Goal: Task Accomplishment & Management: Complete application form

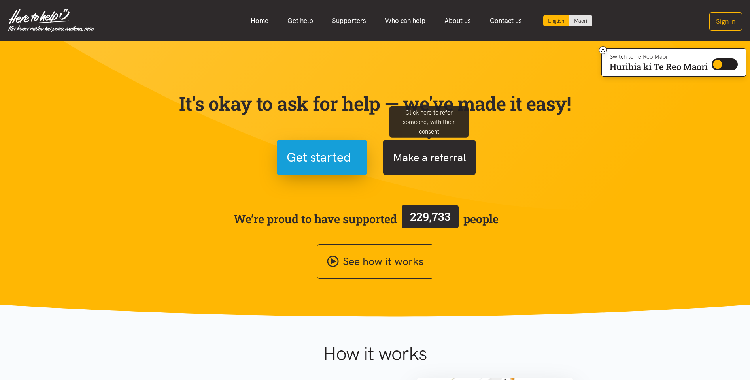
click at [405, 160] on button "Make a referral" at bounding box center [429, 157] width 93 height 35
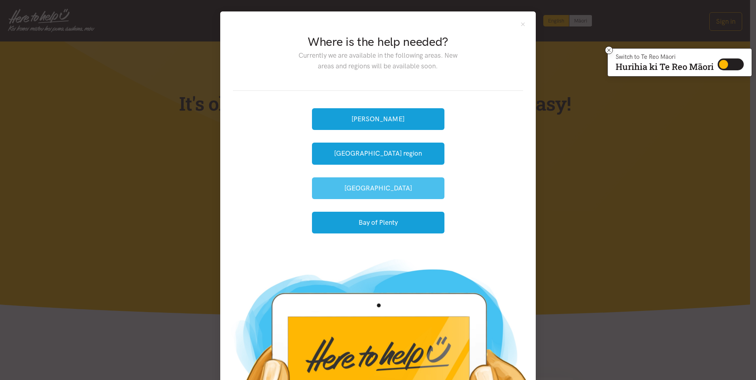
click at [378, 190] on button "[GEOGRAPHIC_DATA]" at bounding box center [378, 189] width 132 height 22
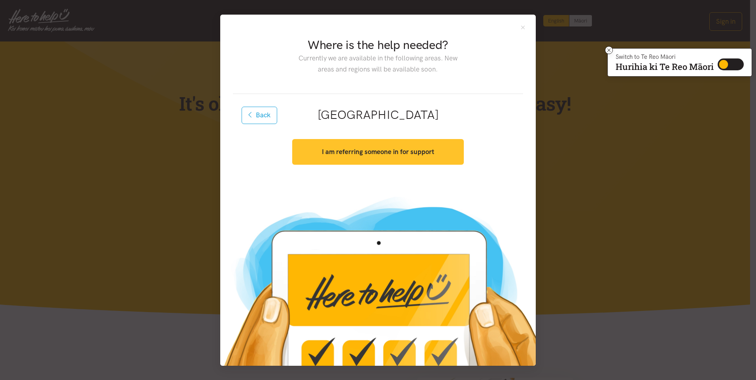
click at [385, 155] on strong "I am referring someone in for support" at bounding box center [378, 152] width 112 height 8
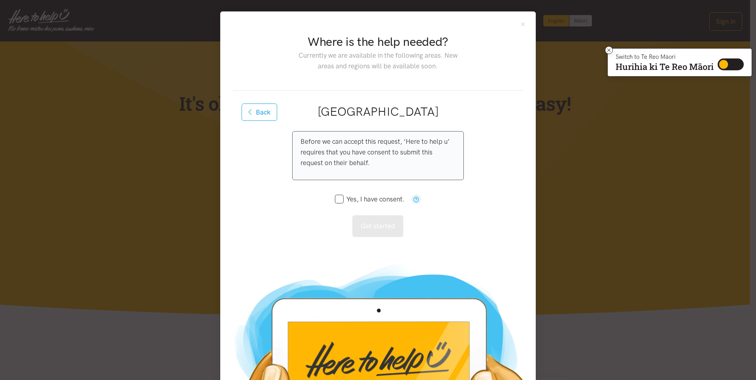
click at [335, 199] on input "Yes, I have consent." at bounding box center [370, 199] width 70 height 7
checkbox input "true"
click at [369, 218] on button "Get started" at bounding box center [377, 227] width 51 height 22
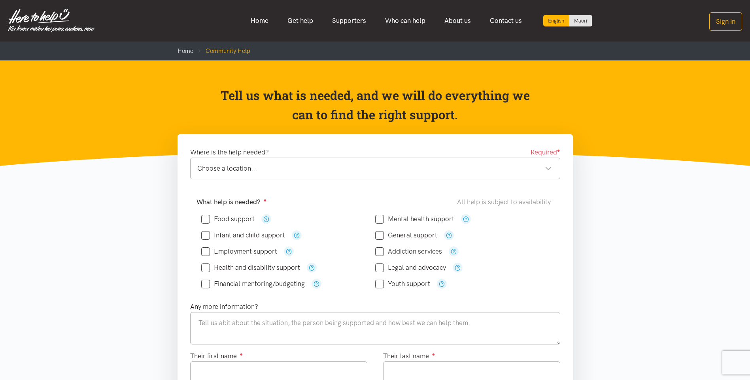
click at [202, 217] on input "Food support" at bounding box center [227, 219] width 53 height 7
checkbox input "true"
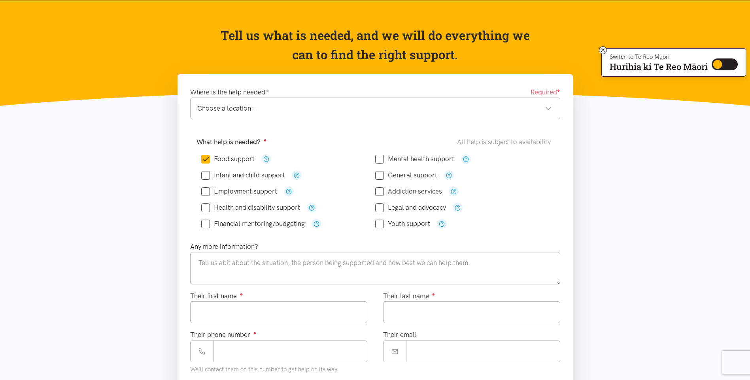
scroll to position [79, 0]
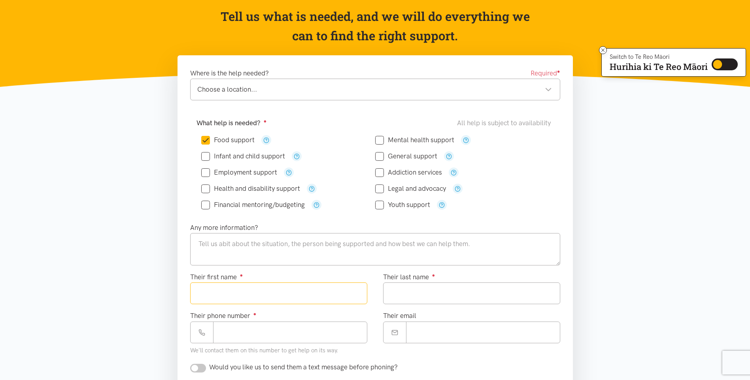
click at [256, 289] on input "Their first name ●" at bounding box center [278, 294] width 177 height 22
click at [408, 299] on input "Their last name ●" at bounding box center [471, 294] width 177 height 22
click at [280, 297] on input "****" at bounding box center [278, 294] width 177 height 22
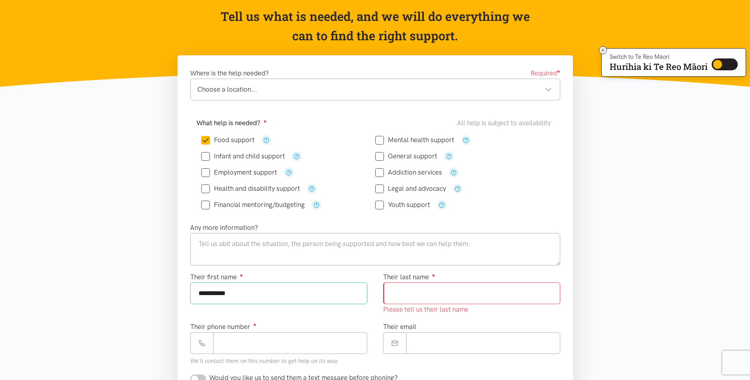
type input "**********"
click at [418, 296] on input "Their last name ●" at bounding box center [471, 294] width 177 height 22
type input "******"
click at [291, 330] on div "Their phone number ● We'll contact them on this number to get help on its way." at bounding box center [278, 344] width 177 height 45
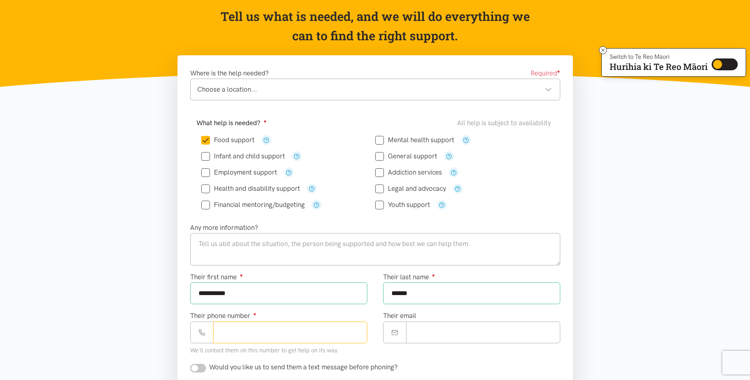
click at [289, 338] on input "Their phone number ●" at bounding box center [290, 333] width 154 height 22
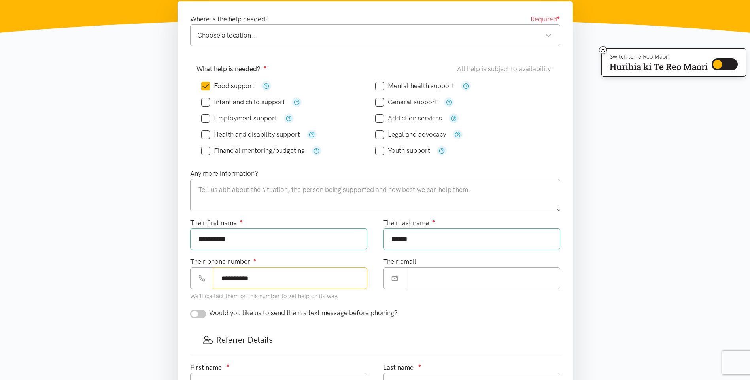
scroll to position [198, 0]
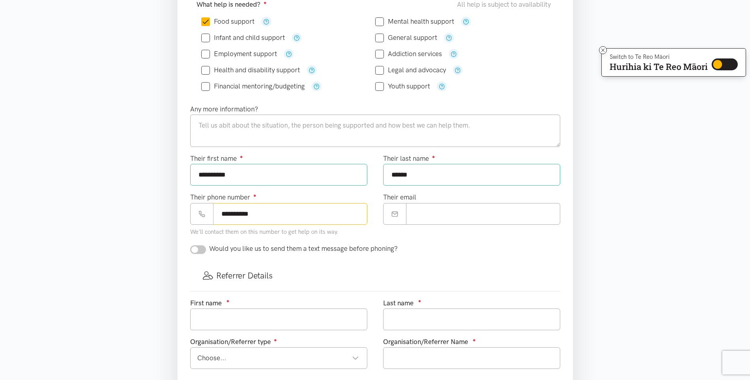
type input "**********"
click at [291, 319] on input "text" at bounding box center [278, 320] width 177 height 22
type input "A"
type input "a"
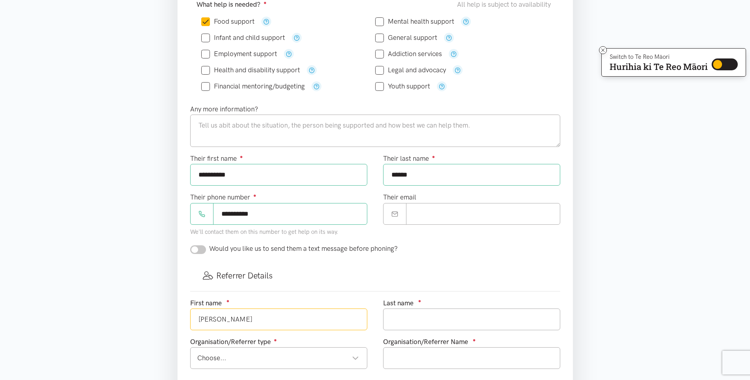
type input "[PERSON_NAME]"
click at [448, 323] on input "text" at bounding box center [471, 320] width 177 height 22
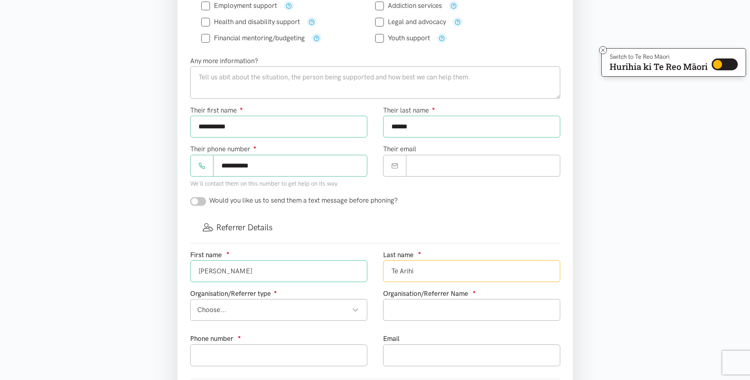
scroll to position [316, 0]
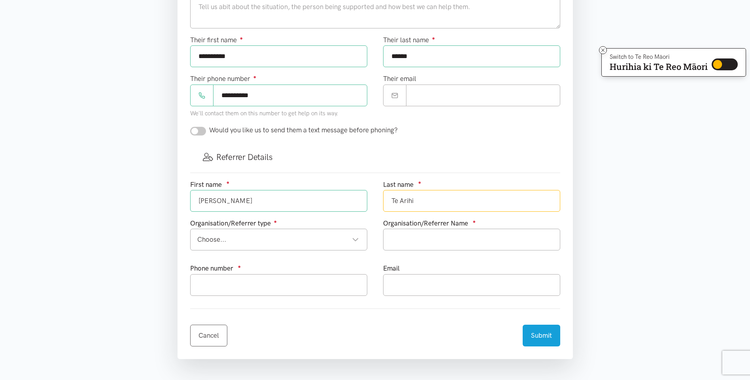
click at [274, 241] on div "Choose..." at bounding box center [278, 239] width 162 height 11
type input "Te Arihi"
click at [282, 247] on div "Community provider Community provider" at bounding box center [278, 240] width 177 height 22
click at [337, 242] on div "Health provider" at bounding box center [278, 239] width 162 height 11
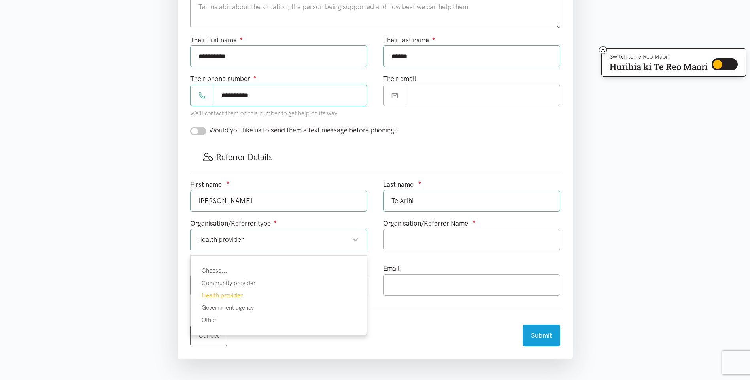
click at [235, 292] on div "First name ● [PERSON_NAME] Last name ● Te Arihi Organisation/Referrer type ● He…" at bounding box center [375, 241] width 386 height 123
click at [433, 239] on input "text" at bounding box center [471, 240] width 177 height 22
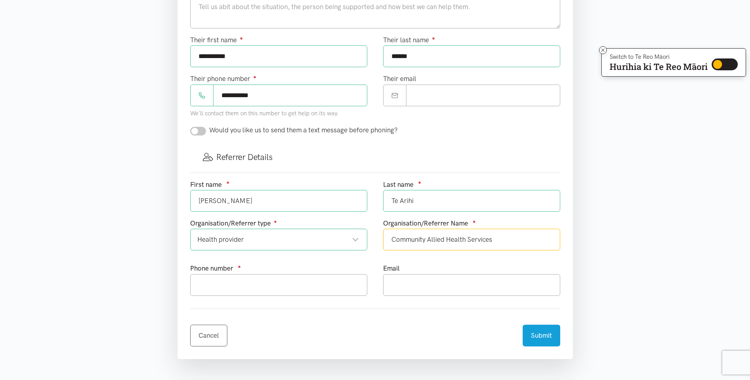
type input "Community Allied Health Services"
click at [254, 278] on input "text" at bounding box center [278, 285] width 177 height 22
type input "0272884371"
click at [412, 280] on input "text" at bounding box center [471, 285] width 177 height 22
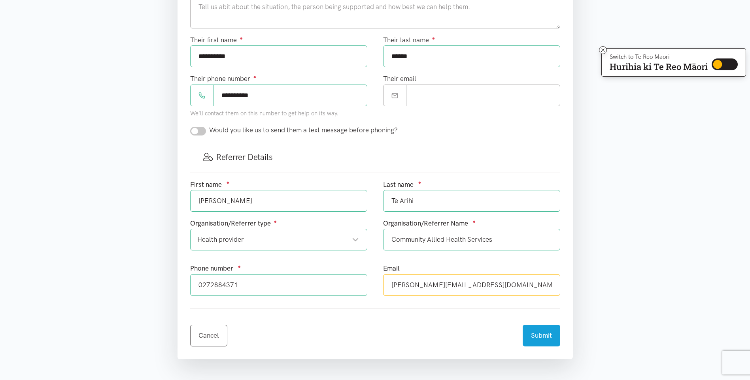
type input "[PERSON_NAME][EMAIL_ADDRESS][DOMAIN_NAME]"
click at [546, 340] on button "Submit" at bounding box center [542, 335] width 38 height 22
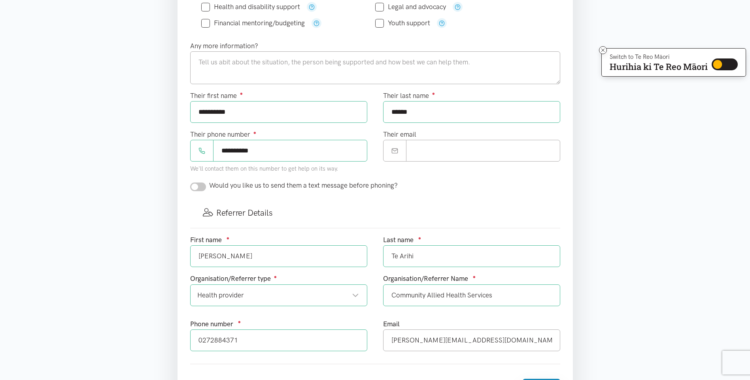
scroll to position [198, 0]
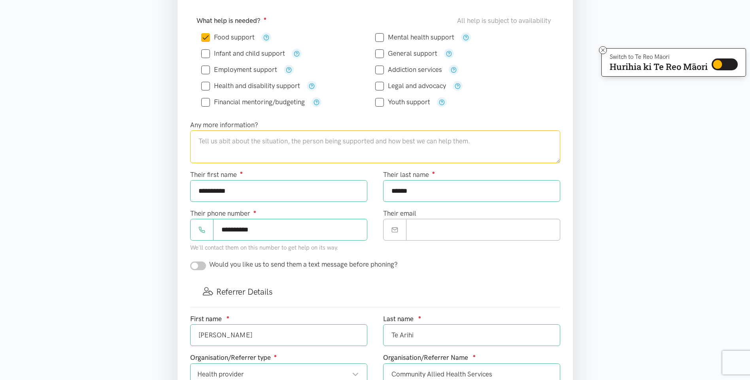
click at [224, 131] on textarea at bounding box center [375, 146] width 370 height 32
type textarea "A"
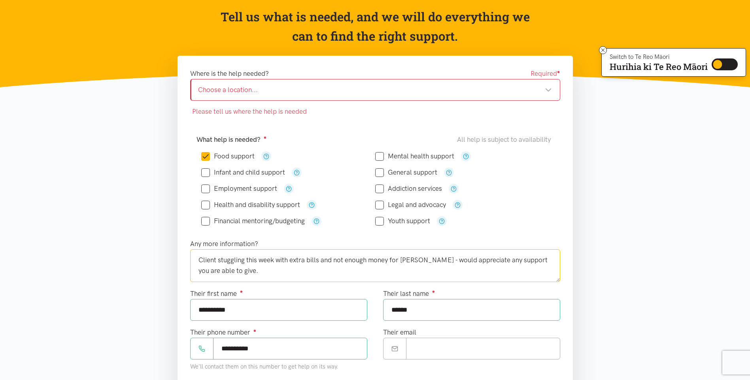
scroll to position [0, 0]
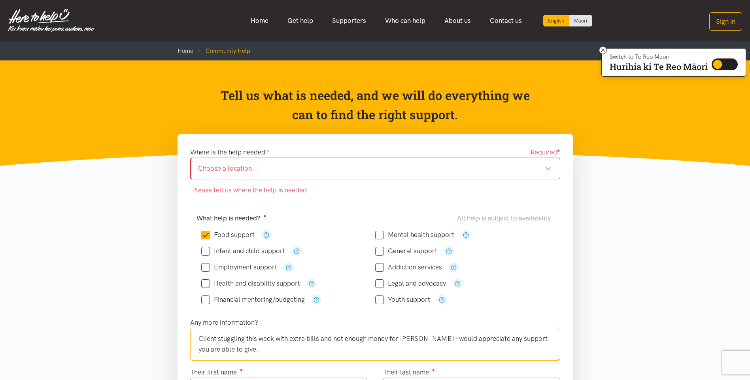
click at [420, 177] on div "Choose a location... Choose a location..." at bounding box center [375, 169] width 370 height 22
type textarea "Client stuggling this week with extra bills and not enough money for [PERSON_NA…"
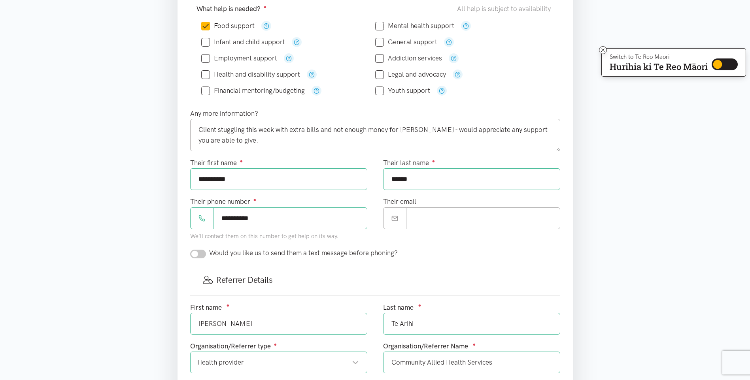
scroll to position [475, 0]
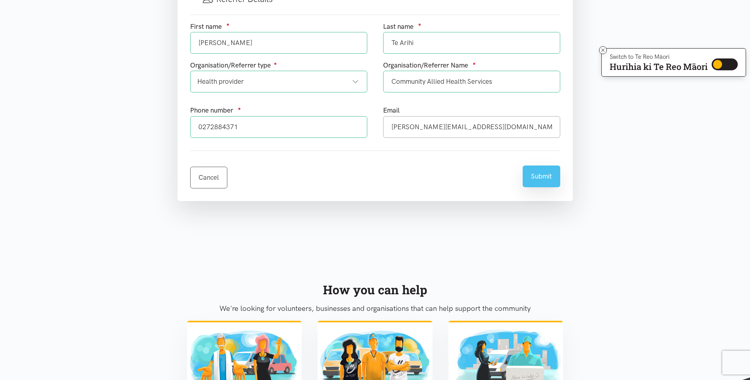
click at [539, 178] on button "Submit" at bounding box center [542, 177] width 38 height 22
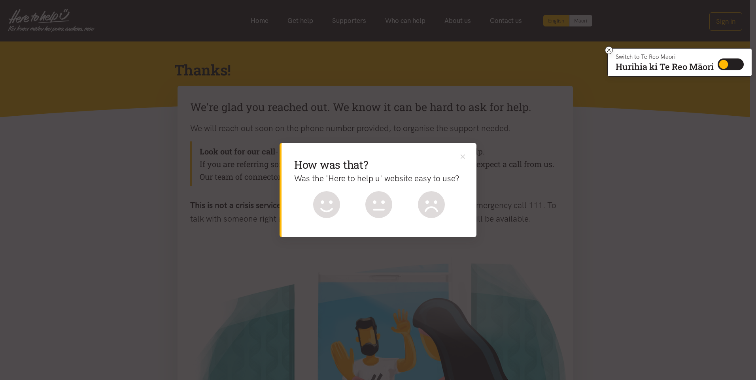
drag, startPoint x: 329, startPoint y: 202, endPoint x: 361, endPoint y: 200, distance: 32.9
click at [329, 202] on icon at bounding box center [326, 204] width 27 height 27
